Goal: Task Accomplishment & Management: Use online tool/utility

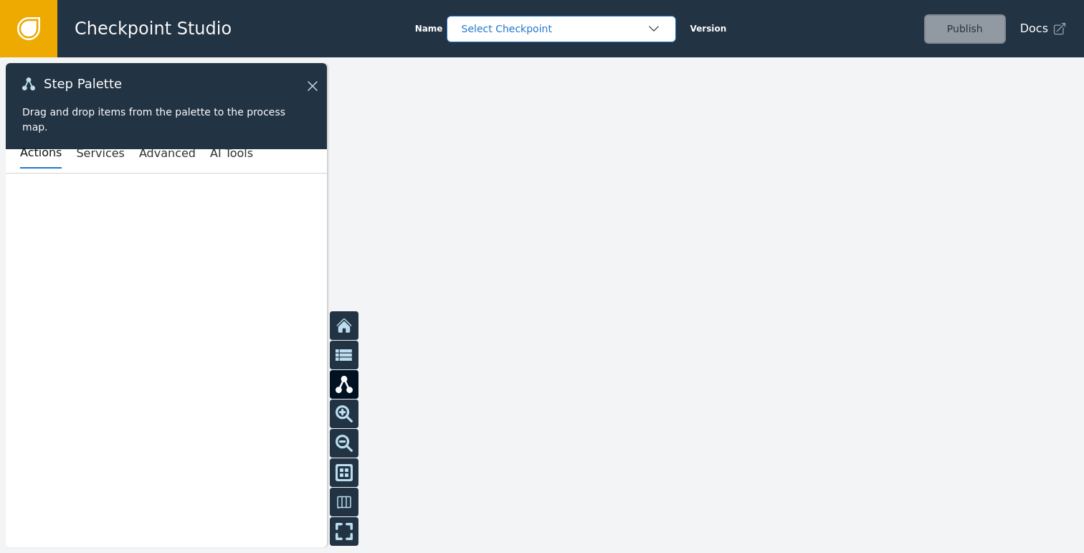
click at [509, 37] on div "Select Checkpoint" at bounding box center [561, 29] width 229 height 27
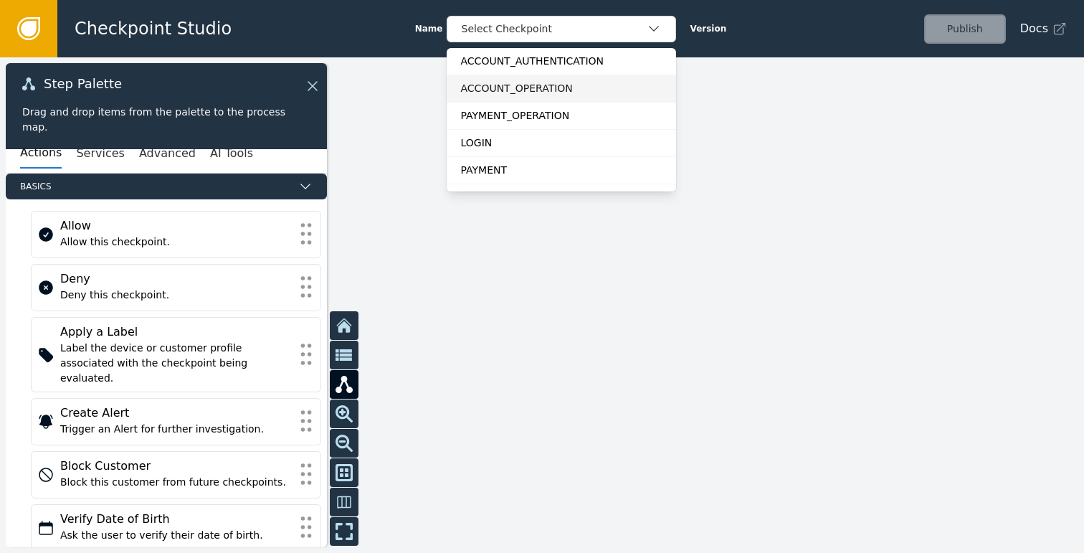
click at [525, 77] on div "ACCOUNT_OPERATION" at bounding box center [561, 88] width 229 height 27
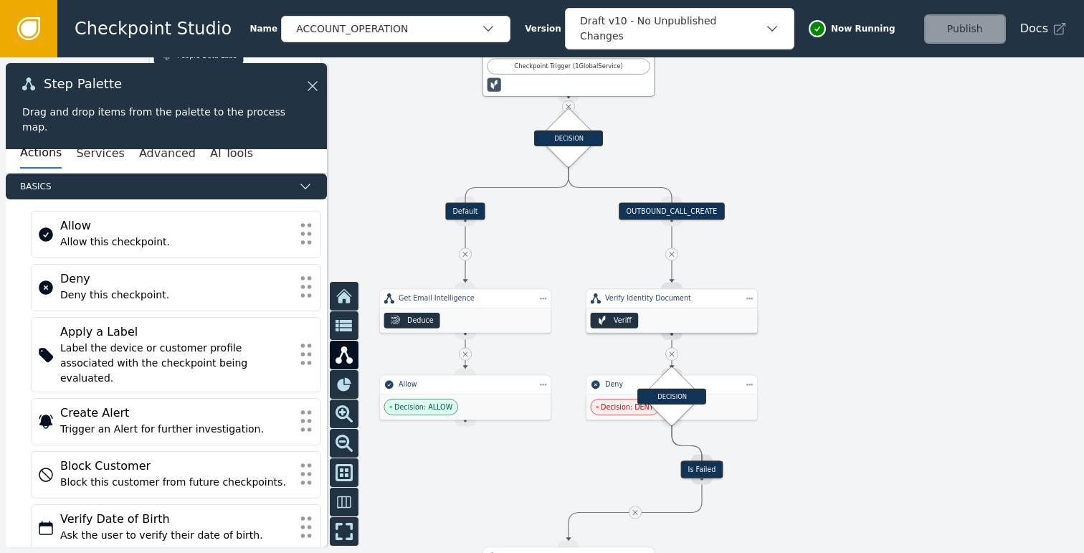
drag, startPoint x: 912, startPoint y: 347, endPoint x: 864, endPoint y: 288, distance: 76.5
click at [864, 288] on div at bounding box center [542, 304] width 1084 height 495
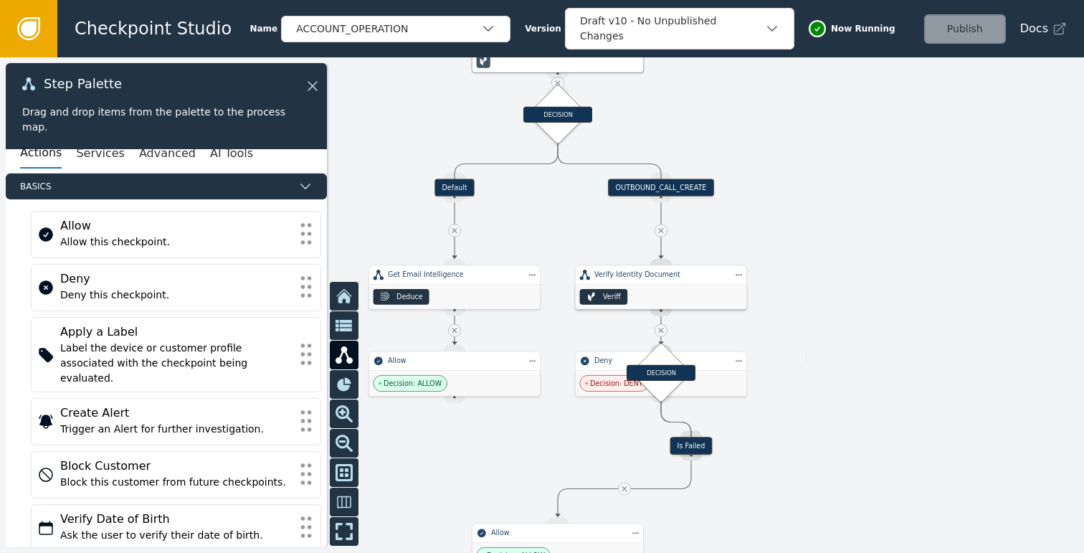
drag, startPoint x: 883, startPoint y: 382, endPoint x: 873, endPoint y: 358, distance: 26.0
click at [873, 358] on div at bounding box center [542, 304] width 1084 height 495
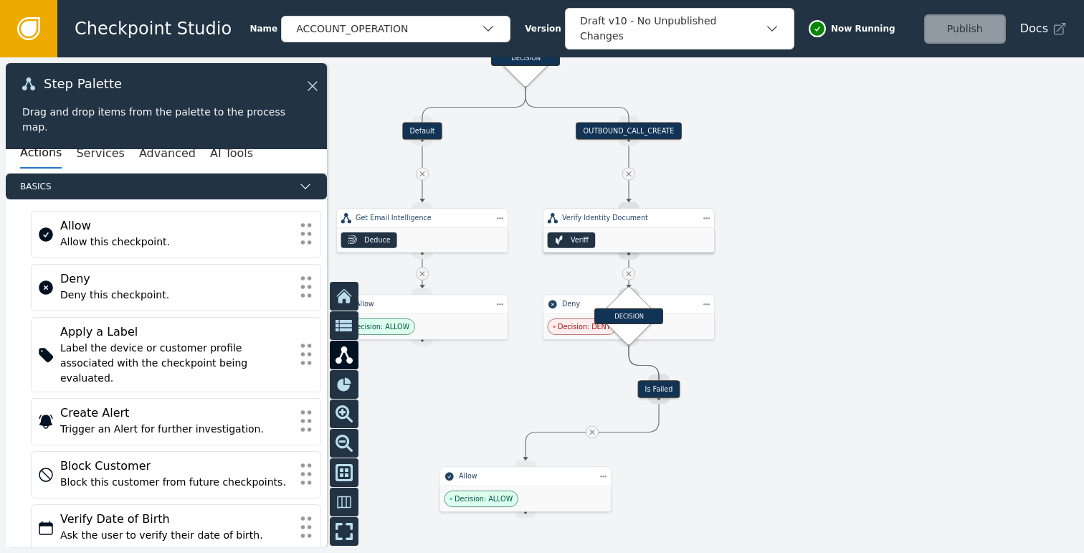
drag, startPoint x: 863, startPoint y: 412, endPoint x: 830, endPoint y: 357, distance: 64.3
click at [830, 357] on div at bounding box center [542, 304] width 1084 height 495
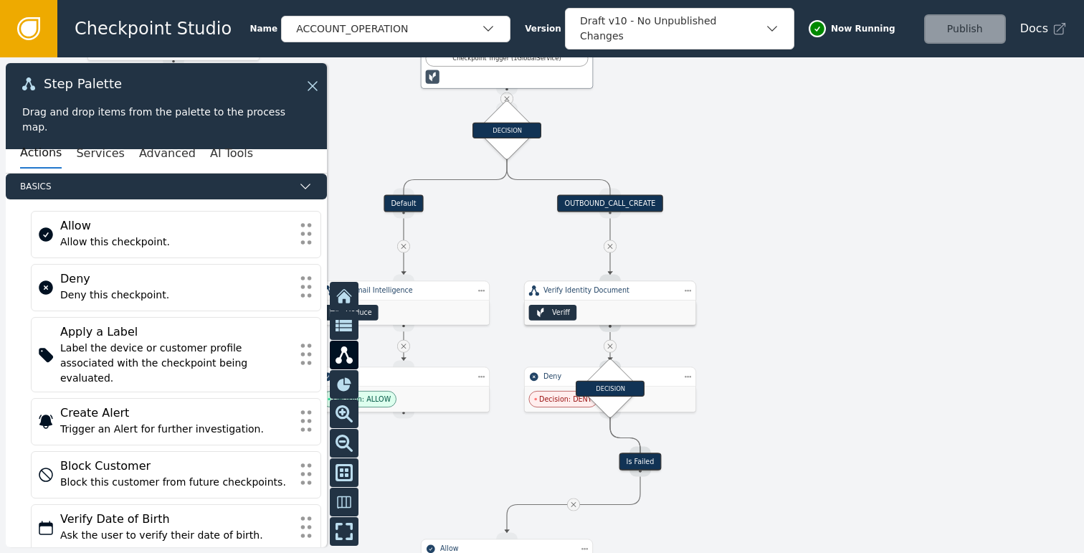
drag, startPoint x: 823, startPoint y: 318, endPoint x: 799, endPoint y: 398, distance: 83.7
click at [799, 398] on div at bounding box center [542, 304] width 1084 height 495
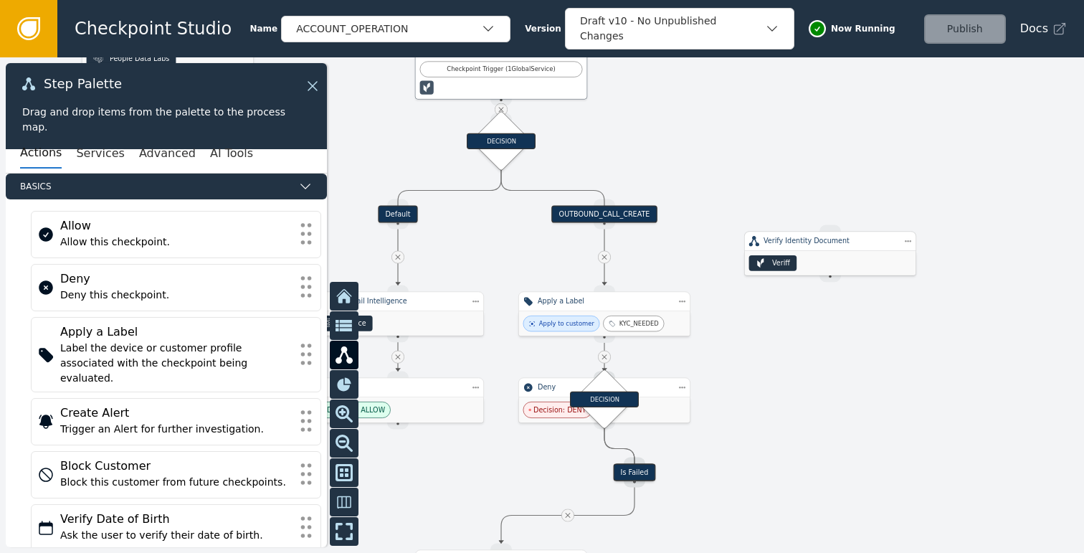
drag, startPoint x: 627, startPoint y: 321, endPoint x: 854, endPoint y: 260, distance: 234.6
click at [854, 260] on div "Veriff" at bounding box center [830, 263] width 171 height 24
drag, startPoint x: 799, startPoint y: 256, endPoint x: 882, endPoint y: 174, distance: 117.1
click at [882, 251] on div "Veriff" at bounding box center [830, 263] width 171 height 24
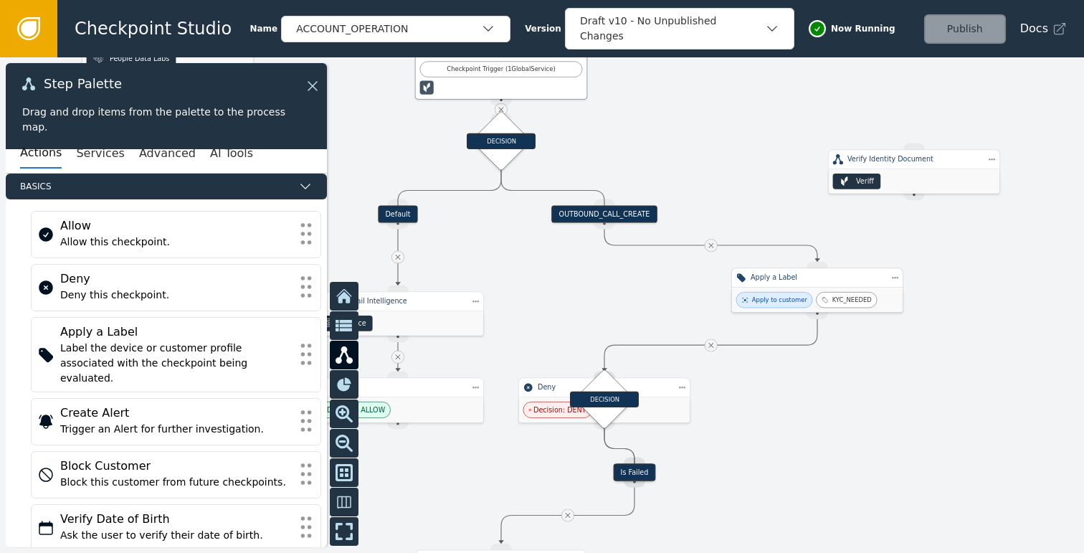
drag, startPoint x: 635, startPoint y: 315, endPoint x: 850, endPoint y: 291, distance: 216.5
click at [850, 292] on div "KYC_NEEDED" at bounding box center [846, 300] width 61 height 16
drag, startPoint x: 617, startPoint y: 394, endPoint x: 845, endPoint y: 389, distance: 228.1
click at [845, 389] on div "DECISION" at bounding box center [832, 392] width 69 height 16
drag, startPoint x: 821, startPoint y: 404, endPoint x: 883, endPoint y: 455, distance: 80.1
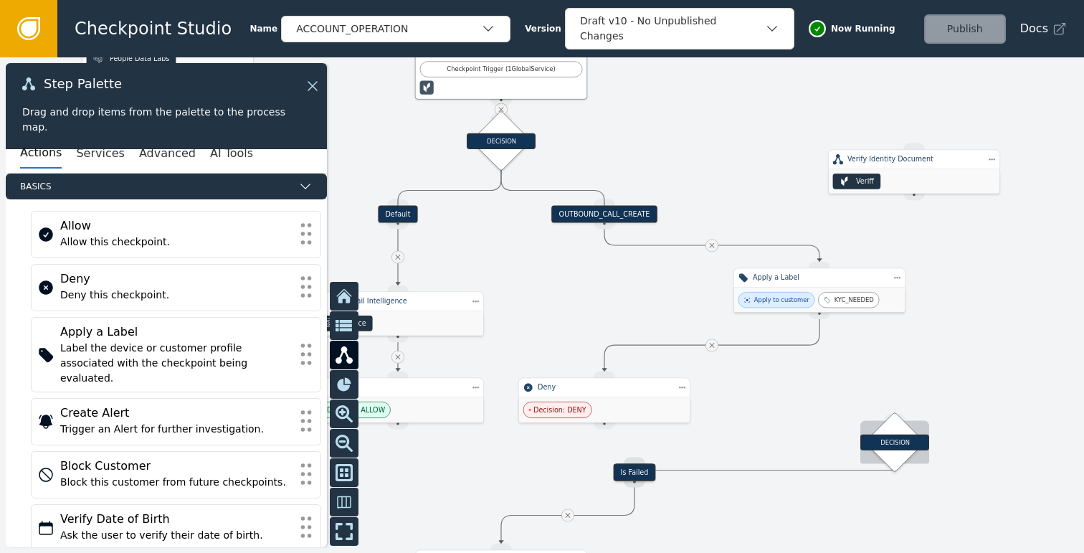
click at [883, 455] on div "DECISION" at bounding box center [895, 442] width 42 height 42
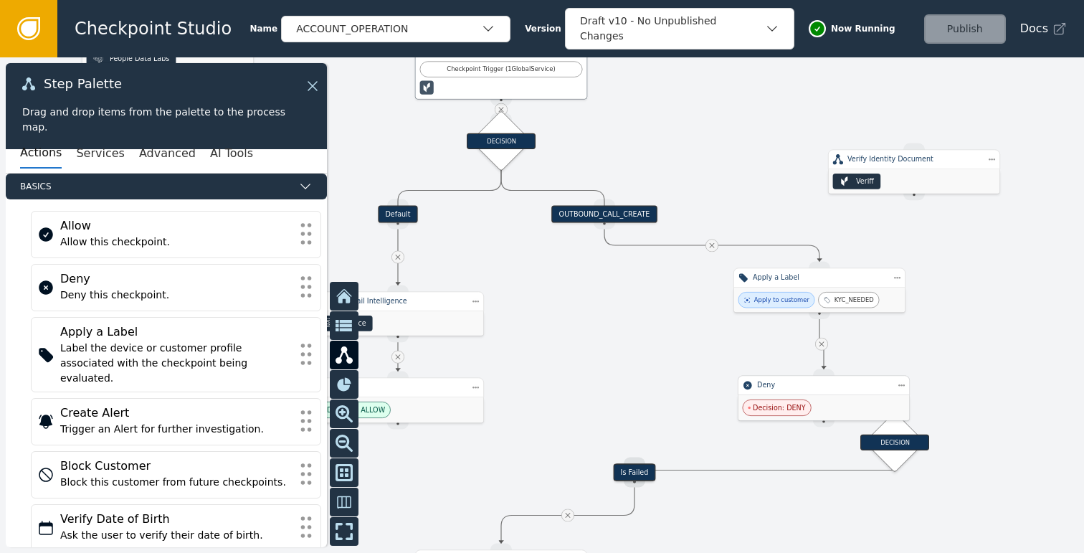
drag, startPoint x: 619, startPoint y: 398, endPoint x: 838, endPoint y: 395, distance: 218.7
click at [838, 395] on div "Decision: DENY" at bounding box center [824, 407] width 171 height 25
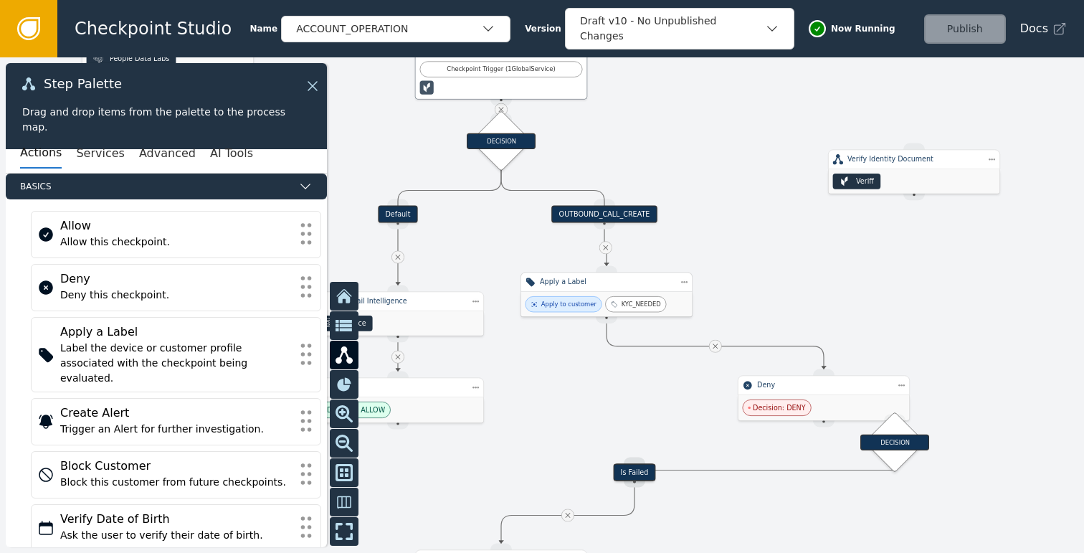
drag, startPoint x: 830, startPoint y: 302, endPoint x: 616, endPoint y: 306, distance: 213.7
click at [616, 306] on div "KYC_NEEDED" at bounding box center [635, 304] width 61 height 16
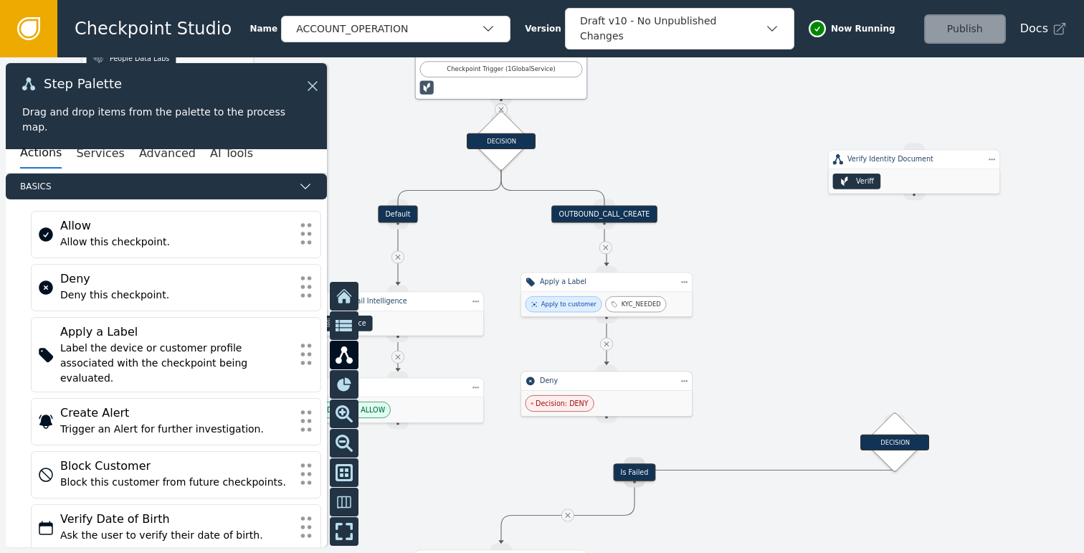
drag, startPoint x: 817, startPoint y: 387, endPoint x: 600, endPoint y: 383, distance: 217.3
click at [600, 383] on div "Deny" at bounding box center [606, 381] width 133 height 10
click at [770, 317] on div at bounding box center [542, 304] width 1084 height 495
